Goal: Transaction & Acquisition: Book appointment/travel/reservation

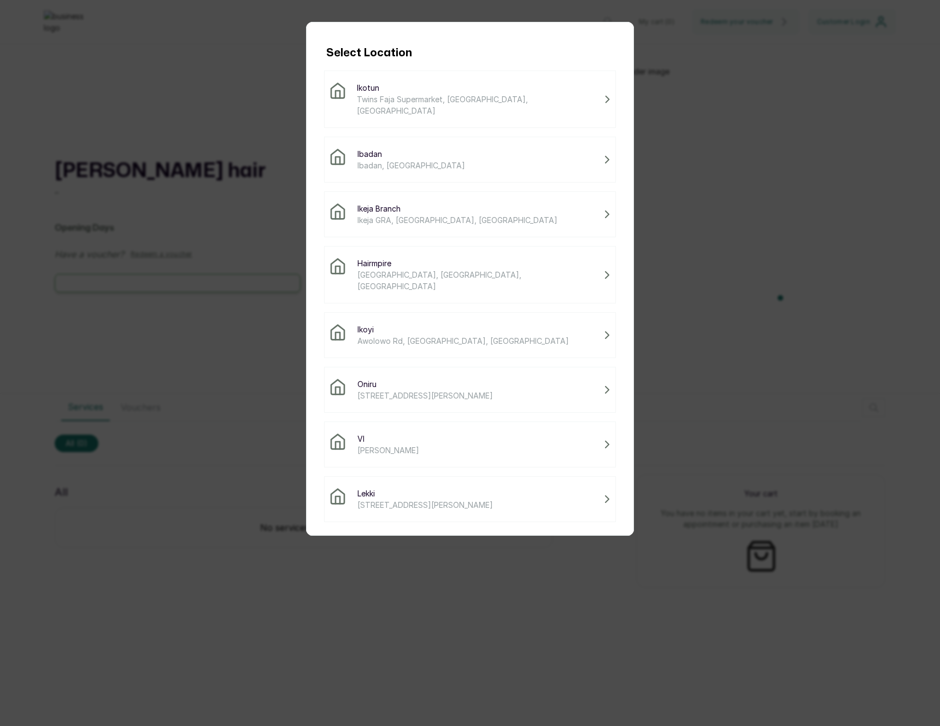
click at [381, 312] on div "Ikoyi Awolowo Rd, Ikoyi, Lagos" at bounding box center [470, 335] width 292 height 46
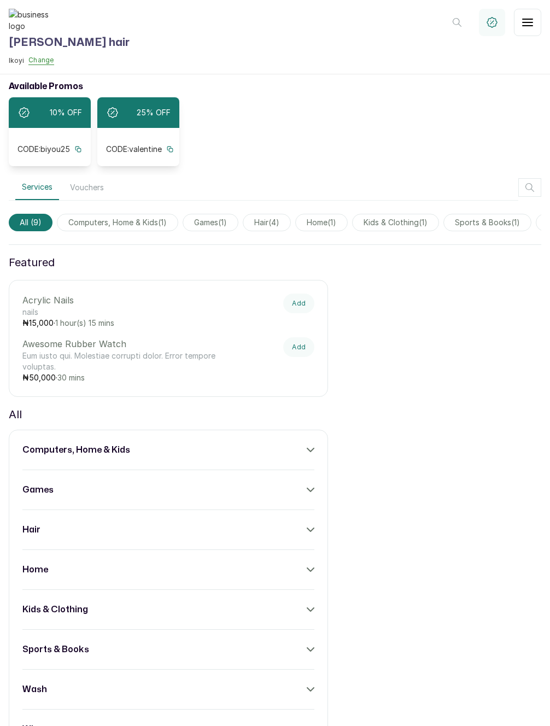
click at [267, 228] on span "hair ( 4 )" at bounding box center [267, 222] width 48 height 17
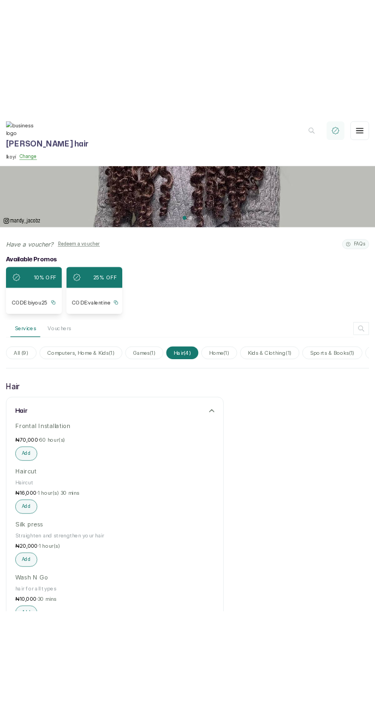
scroll to position [288, 0]
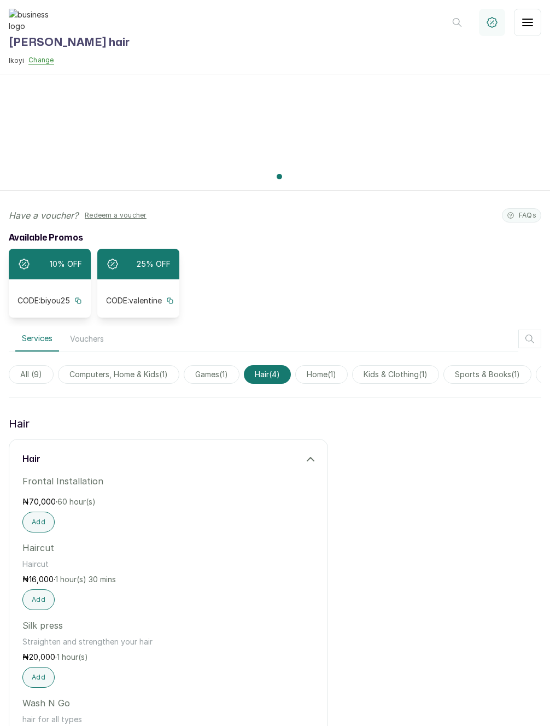
click at [22, 379] on span "All ( 9 )" at bounding box center [31, 374] width 45 height 19
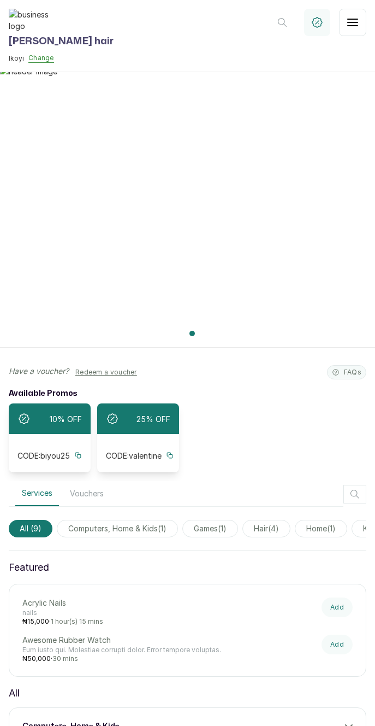
scroll to position [594, 0]
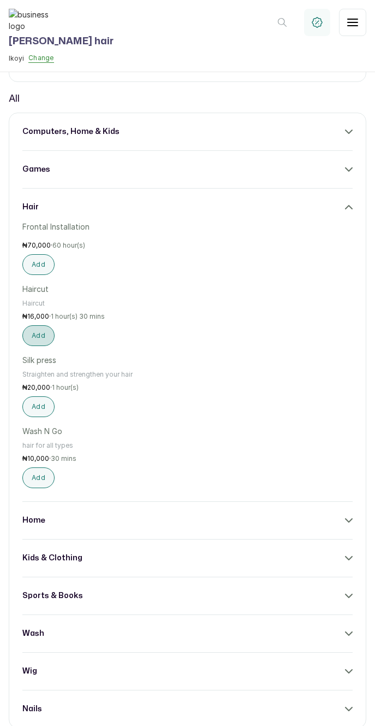
click at [33, 341] on button "Add" at bounding box center [38, 335] width 32 height 21
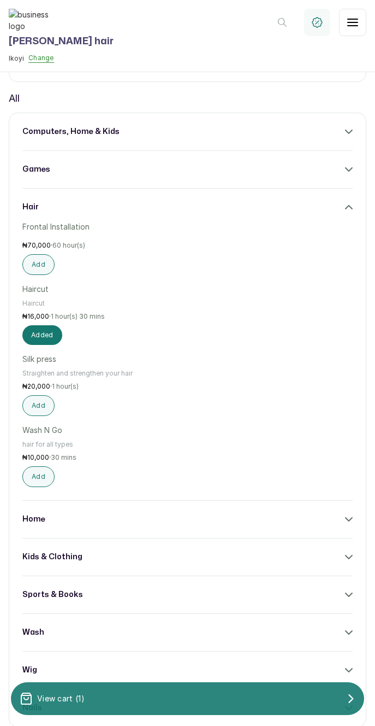
click at [97, 690] on div "View cart ( 1 )" at bounding box center [188, 698] width 354 height 22
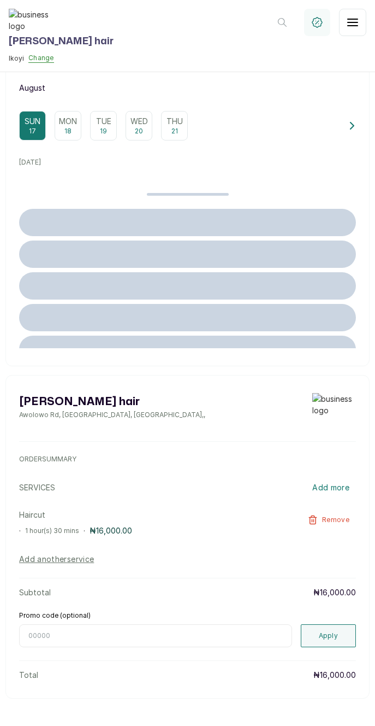
scroll to position [0, 0]
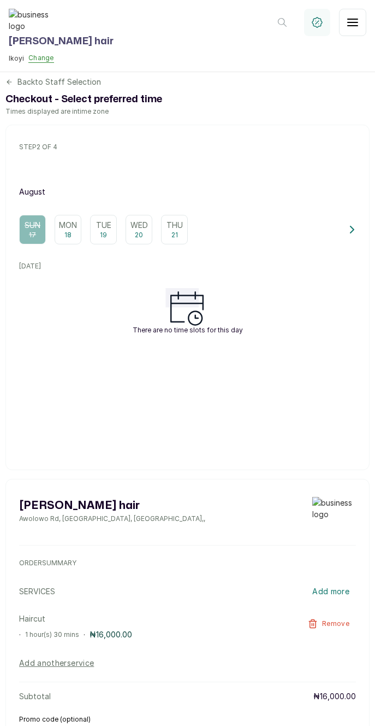
click at [75, 242] on div "Mon 18" at bounding box center [68, 230] width 27 height 30
click at [105, 227] on p "Tue" at bounding box center [103, 225] width 15 height 11
click at [131, 233] on div "Wed 20" at bounding box center [139, 230] width 27 height 30
click at [181, 226] on p "Thu" at bounding box center [175, 225] width 16 height 11
click at [357, 228] on div "Select date and time Times displayed are in time zone step 2 of 4 August Sun 17…" at bounding box center [187, 297] width 364 height 345
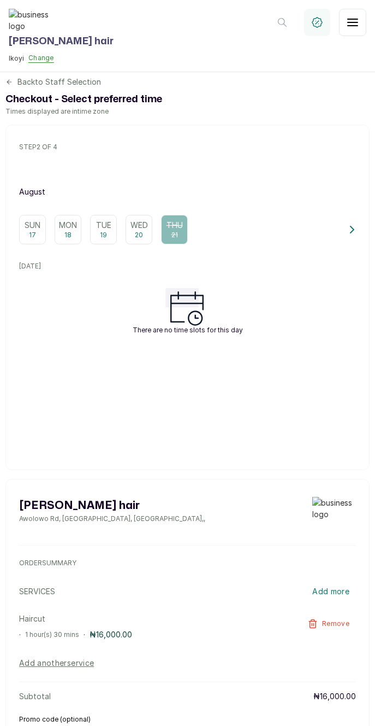
click at [354, 229] on icon at bounding box center [353, 230] width 8 height 8
click at [45, 225] on p "Fri" at bounding box center [49, 225] width 11 height 11
click at [85, 225] on p "Sat" at bounding box center [84, 225] width 15 height 11
click at [113, 226] on p "Sun" at bounding box center [120, 225] width 16 height 11
click at [153, 226] on p "Mon" at bounding box center [155, 225] width 18 height 11
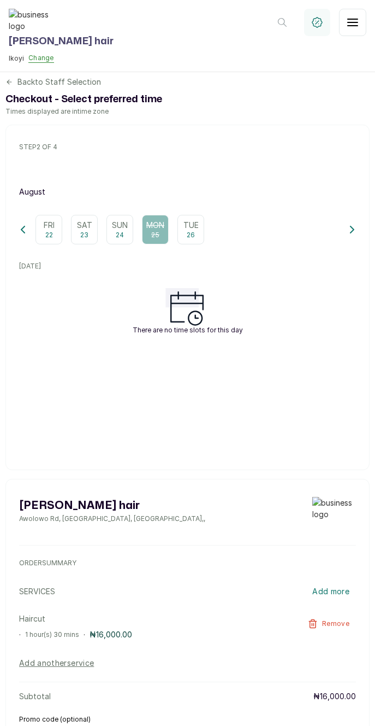
click at [192, 222] on p "Tue" at bounding box center [191, 225] width 15 height 11
click at [155, 240] on div "Mon 25" at bounding box center [155, 230] width 27 height 30
click at [37, 62] on header "Layos hair Ikoyi Change My cart ( 1 ) FAQs Back" at bounding box center [187, 36] width 375 height 72
click at [38, 57] on button "Change" at bounding box center [41, 58] width 26 height 9
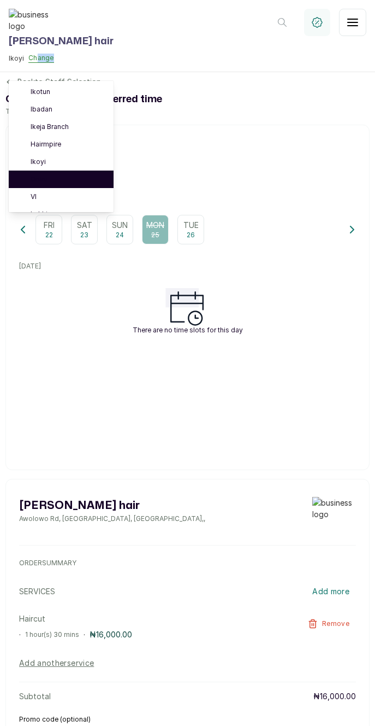
click at [36, 173] on li "Oniru" at bounding box center [61, 178] width 105 height 17
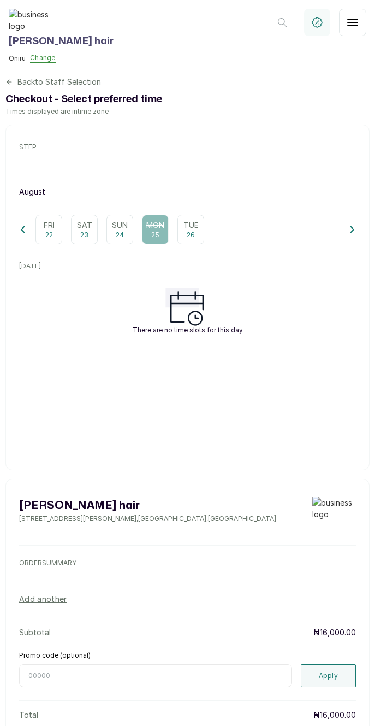
click at [47, 227] on p "Fri" at bounding box center [49, 225] width 11 height 11
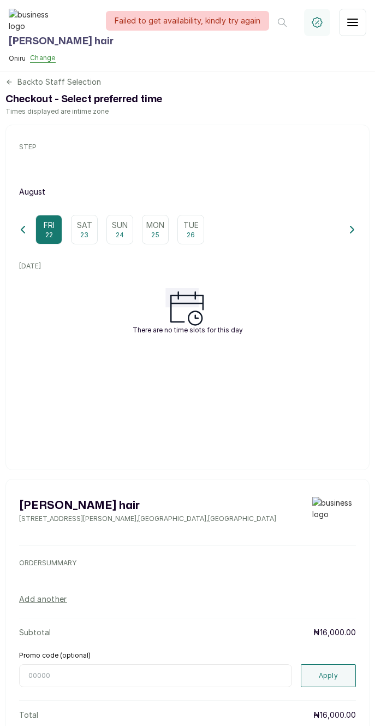
click at [12, 81] on icon at bounding box center [9, 82] width 8 height 8
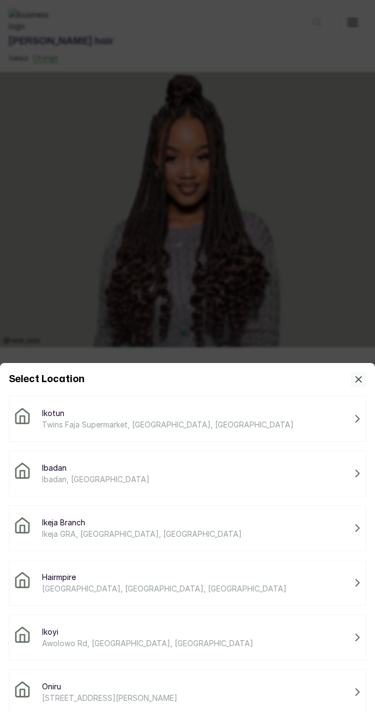
scroll to position [111, 0]
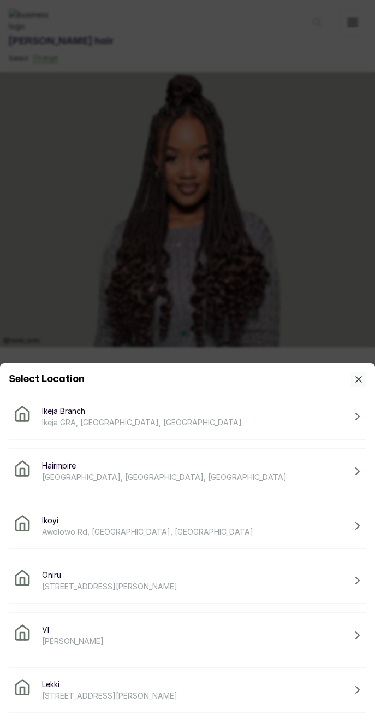
click at [128, 593] on div "Oniru 3 abdulrahman okene street" at bounding box center [188, 580] width 358 height 46
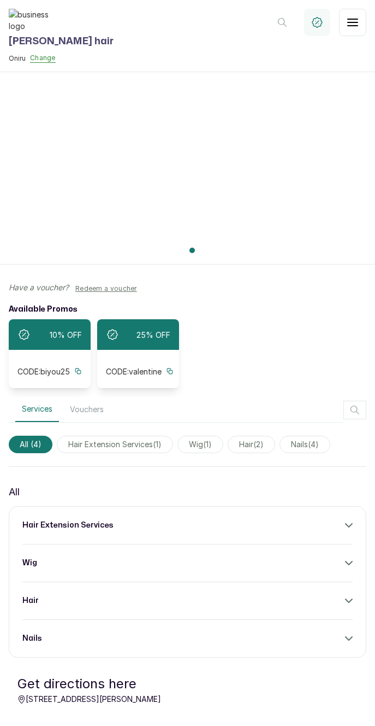
scroll to position [79, 0]
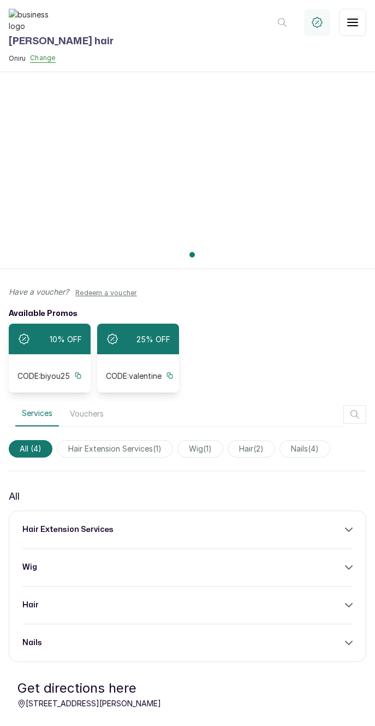
click at [202, 534] on div "hair extension services" at bounding box center [187, 529] width 331 height 11
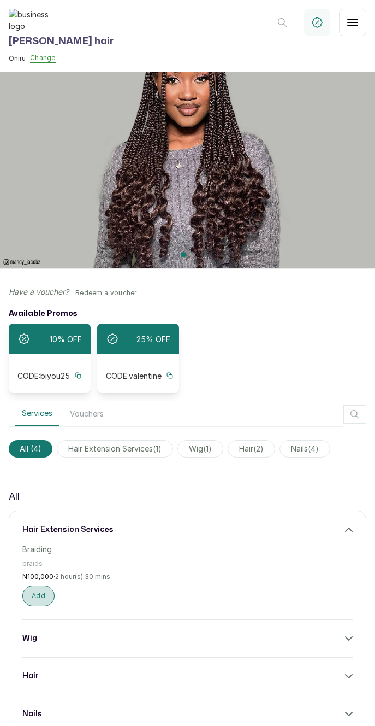
click at [36, 598] on button "Add" at bounding box center [38, 595] width 32 height 21
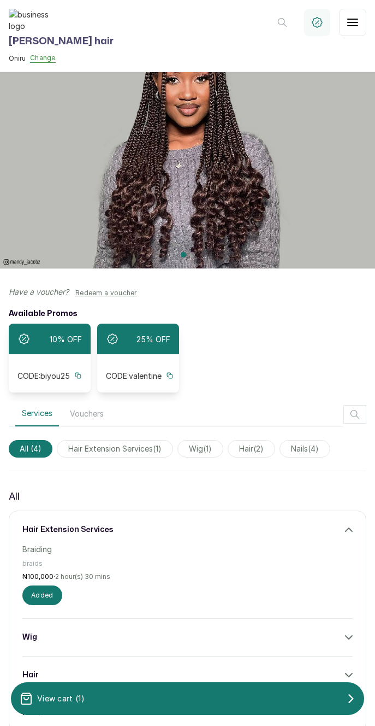
click at [104, 708] on div "View cart ( 1 )" at bounding box center [188, 698] width 354 height 22
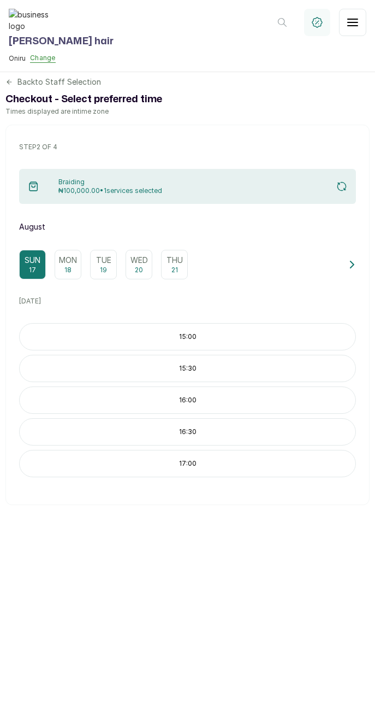
click at [103, 332] on p "15:00" at bounding box center [188, 336] width 336 height 9
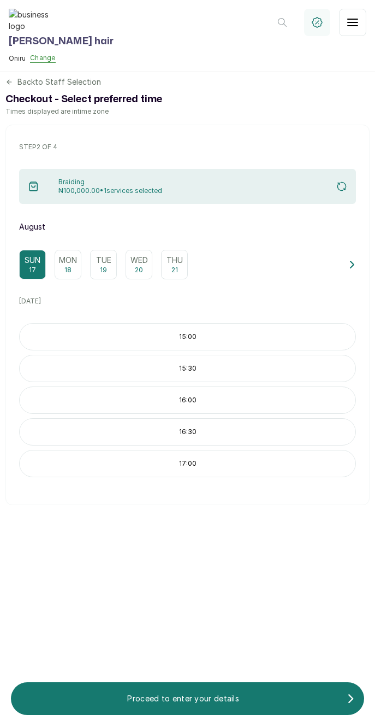
click at [162, 696] on p "Proceed to enter your details" at bounding box center [183, 698] width 327 height 11
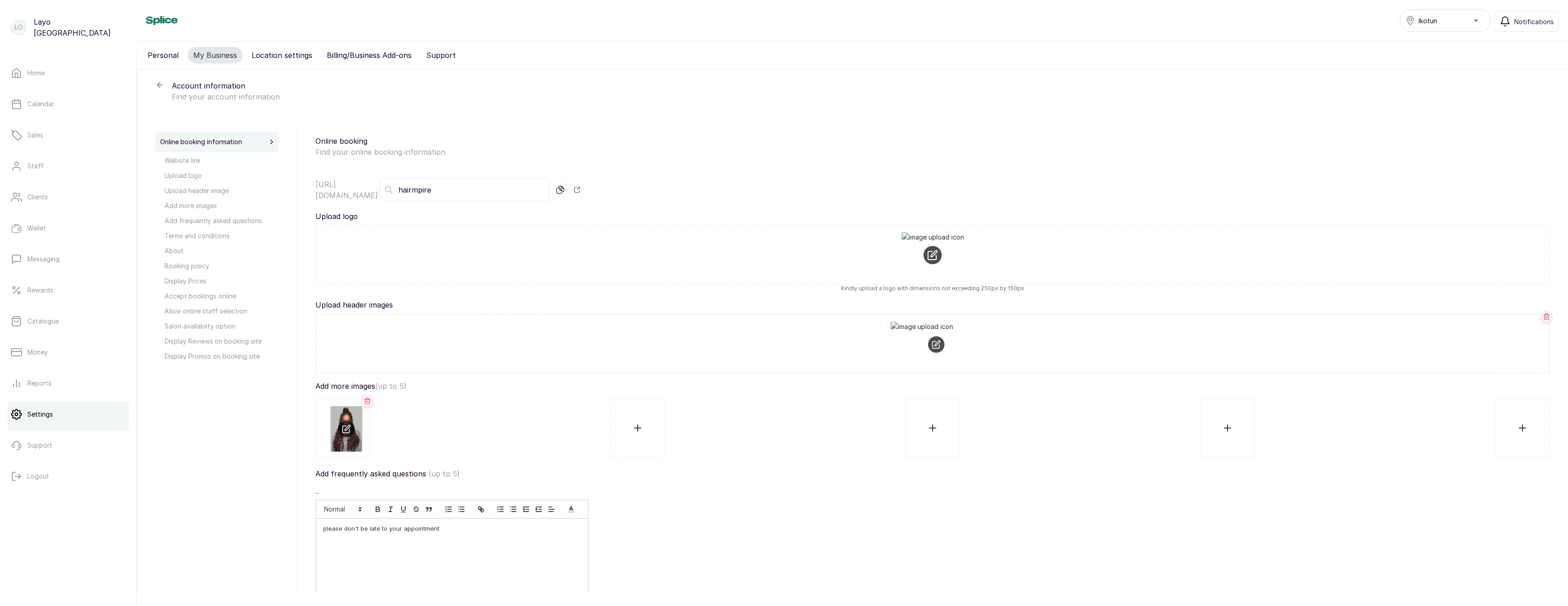
select select "fixed"
